Goal: Information Seeking & Learning: Learn about a topic

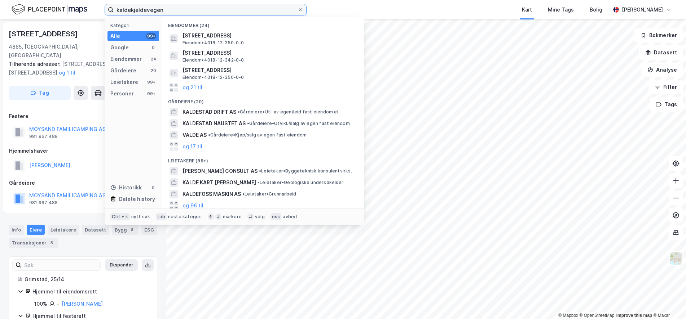
type input "kaldekjeldevegen"
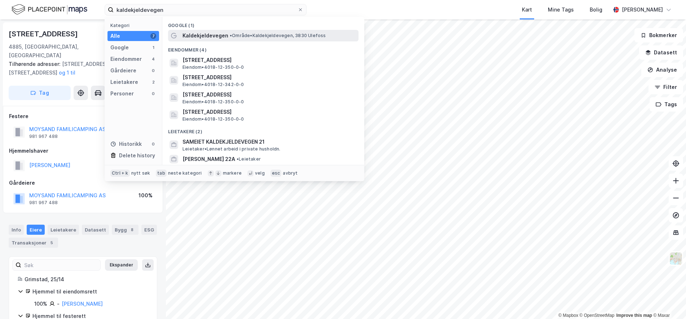
click at [242, 37] on span "• Område • Kaldekjeldevegen, 3830 Ulefoss" at bounding box center [278, 36] width 96 height 6
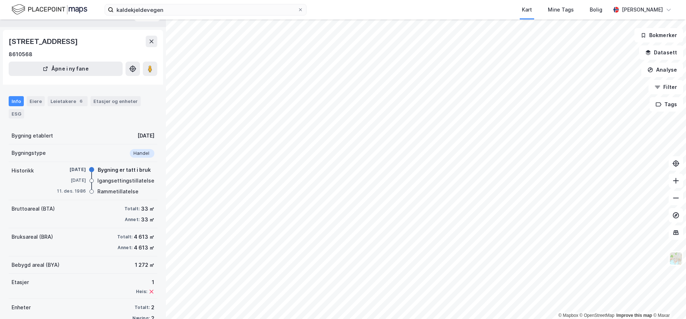
scroll to position [19, 0]
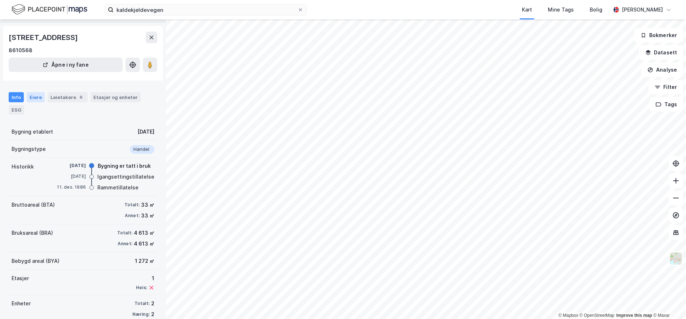
click at [39, 96] on div "Eiere" at bounding box center [36, 97] width 18 height 10
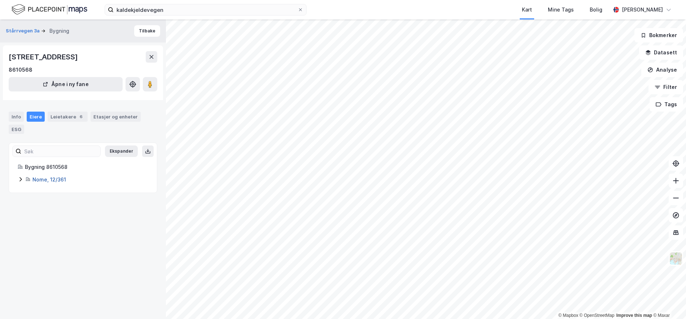
click at [44, 177] on link "Nome, 12/361" at bounding box center [49, 180] width 34 height 6
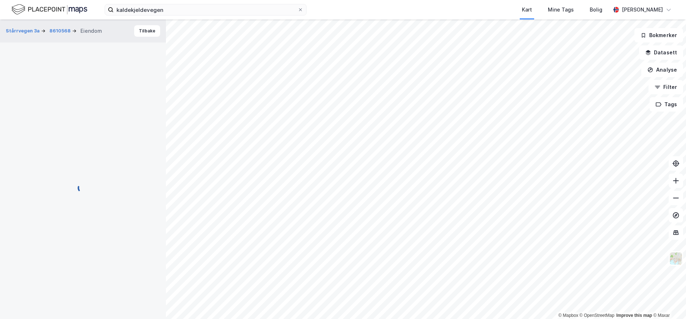
scroll to position [19, 0]
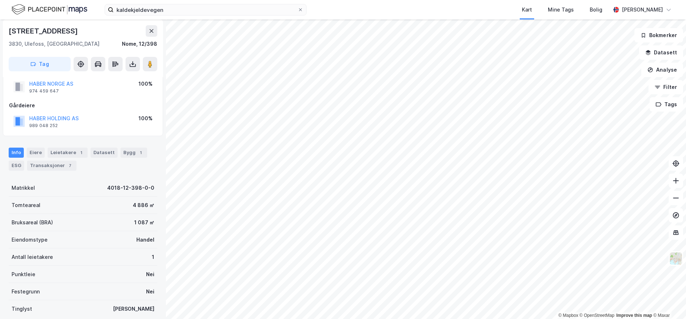
scroll to position [19, 0]
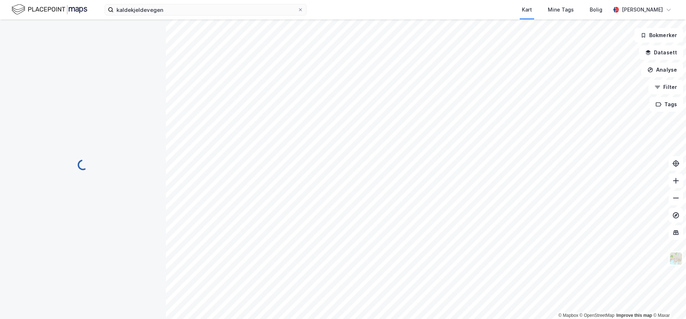
scroll to position [19, 0]
